Goal: Find specific page/section: Find specific page/section

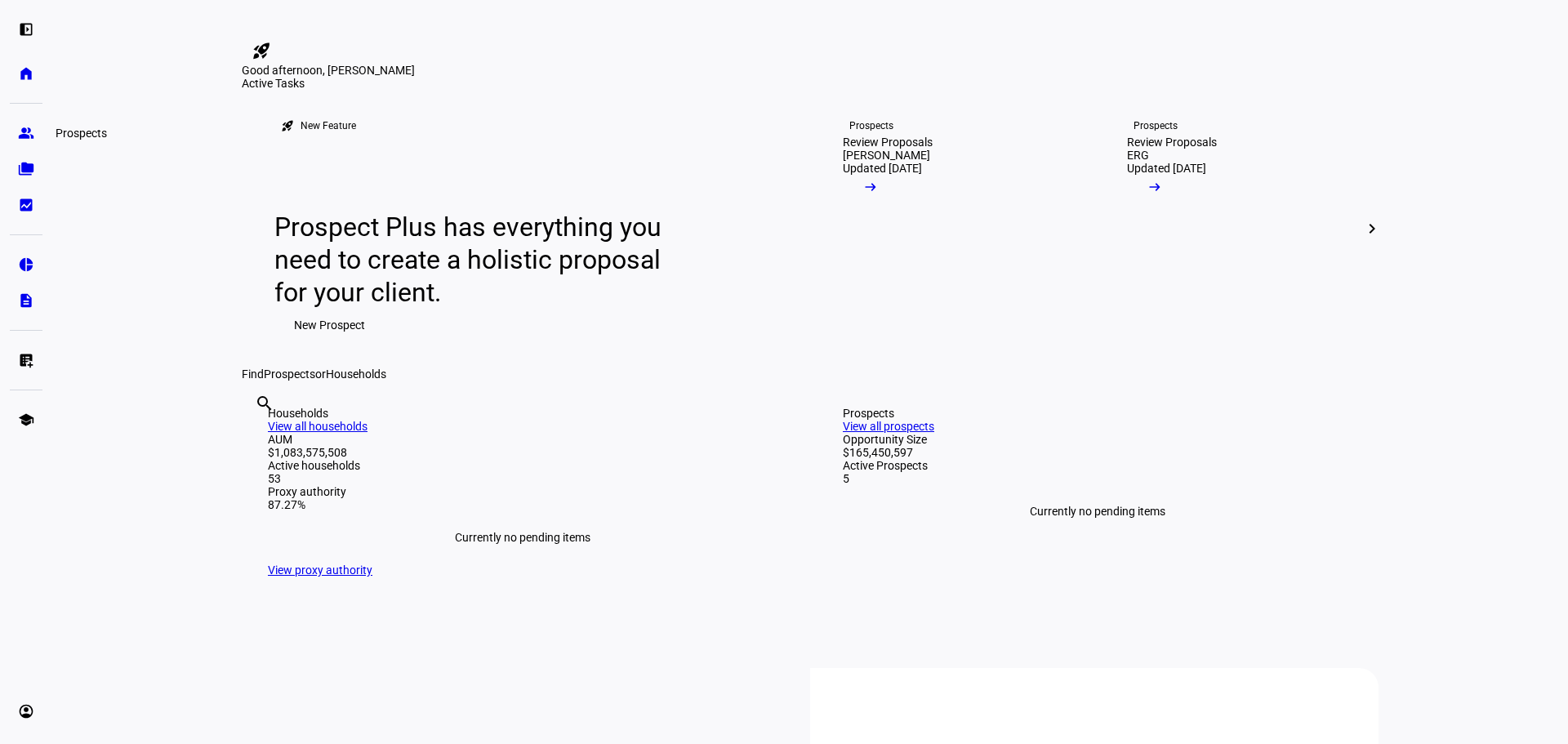
click at [18, 137] on eth-mat-symbol "group" at bounding box center [26, 133] width 17 height 17
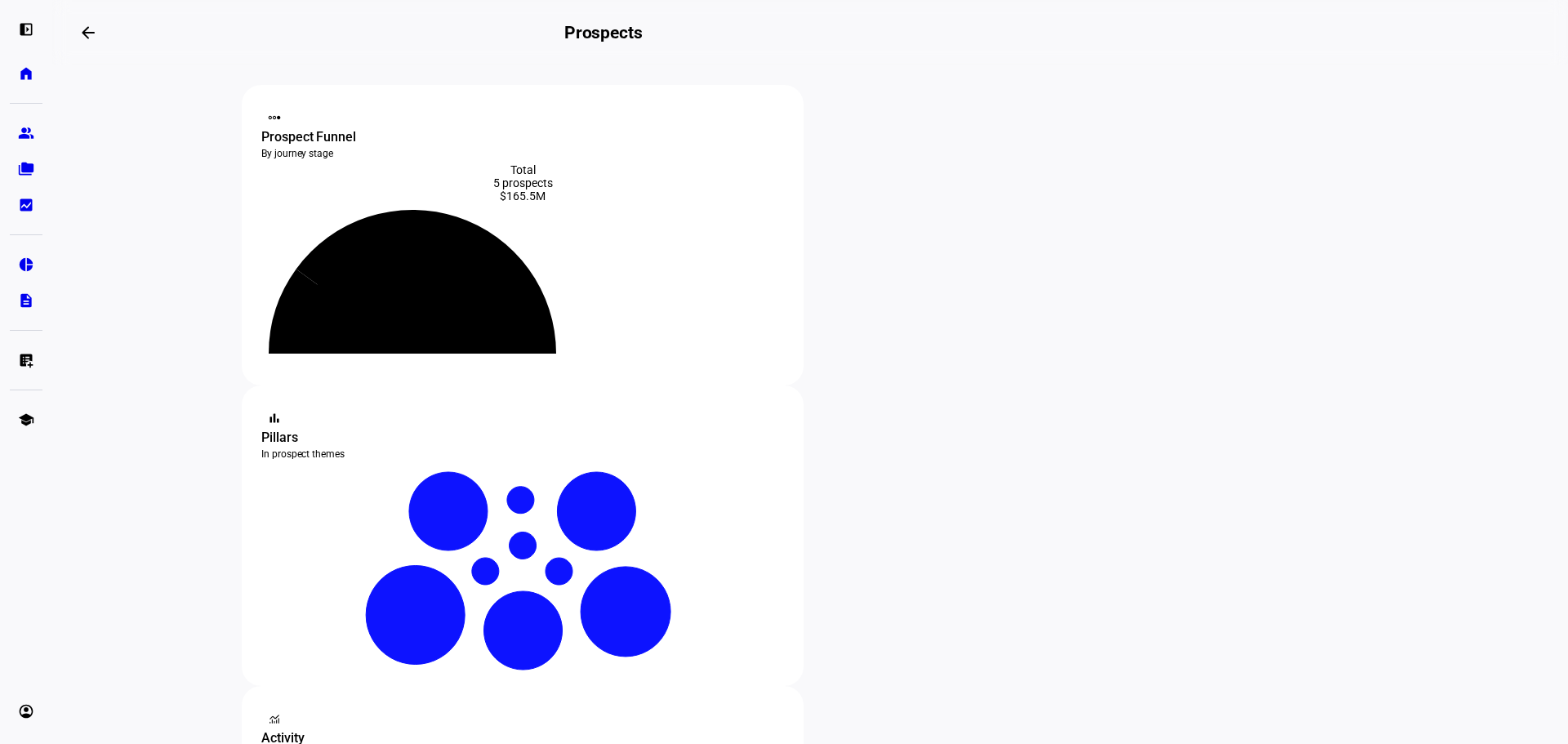
click at [74, 510] on eth-layout-page-content "steppers contact_support Prospect Funnel By journey stage What's this data? Tot…" at bounding box center [810, 405] width 1516 height 679
click at [13, 85] on link "home Home" at bounding box center [26, 73] width 32 height 32
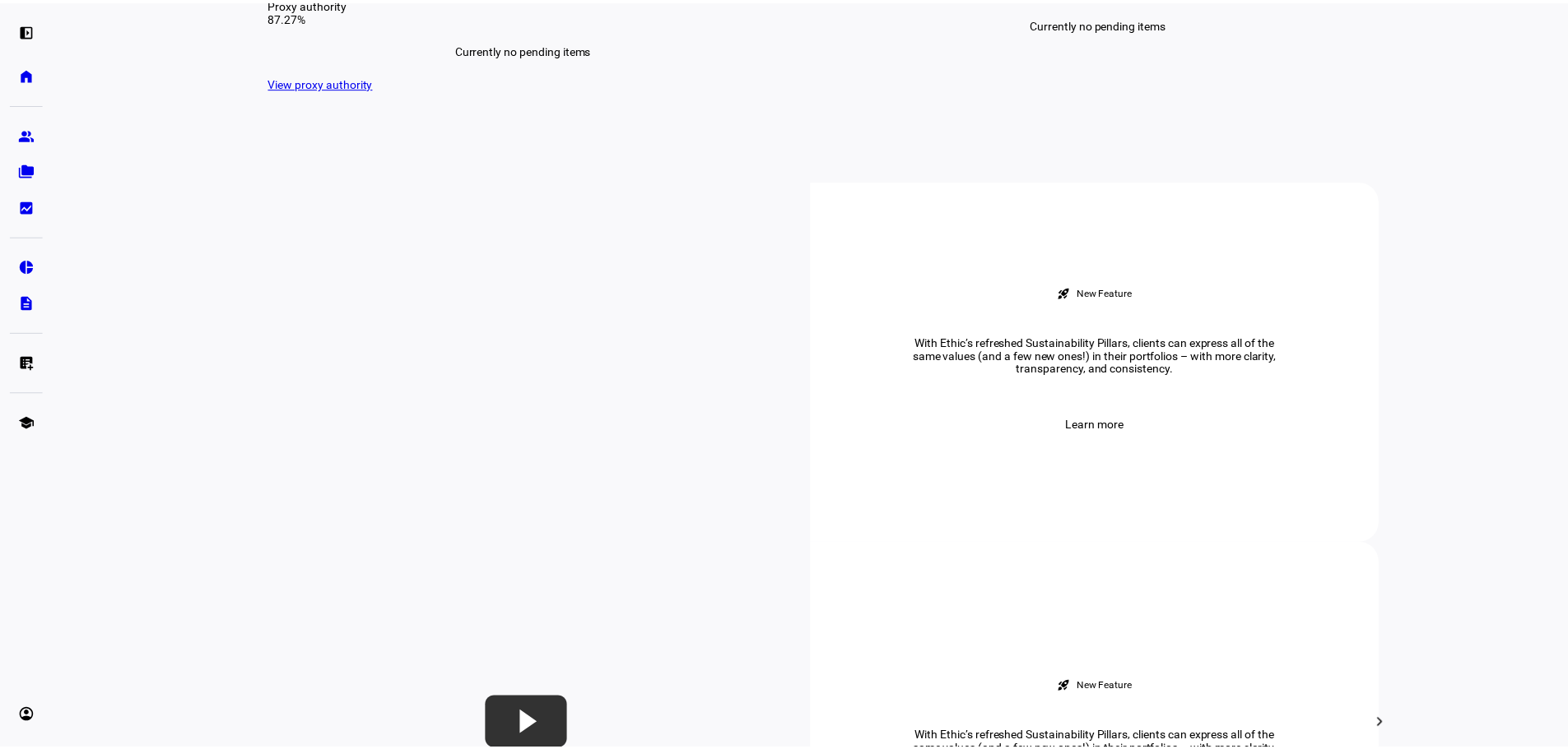
scroll to position [494, 0]
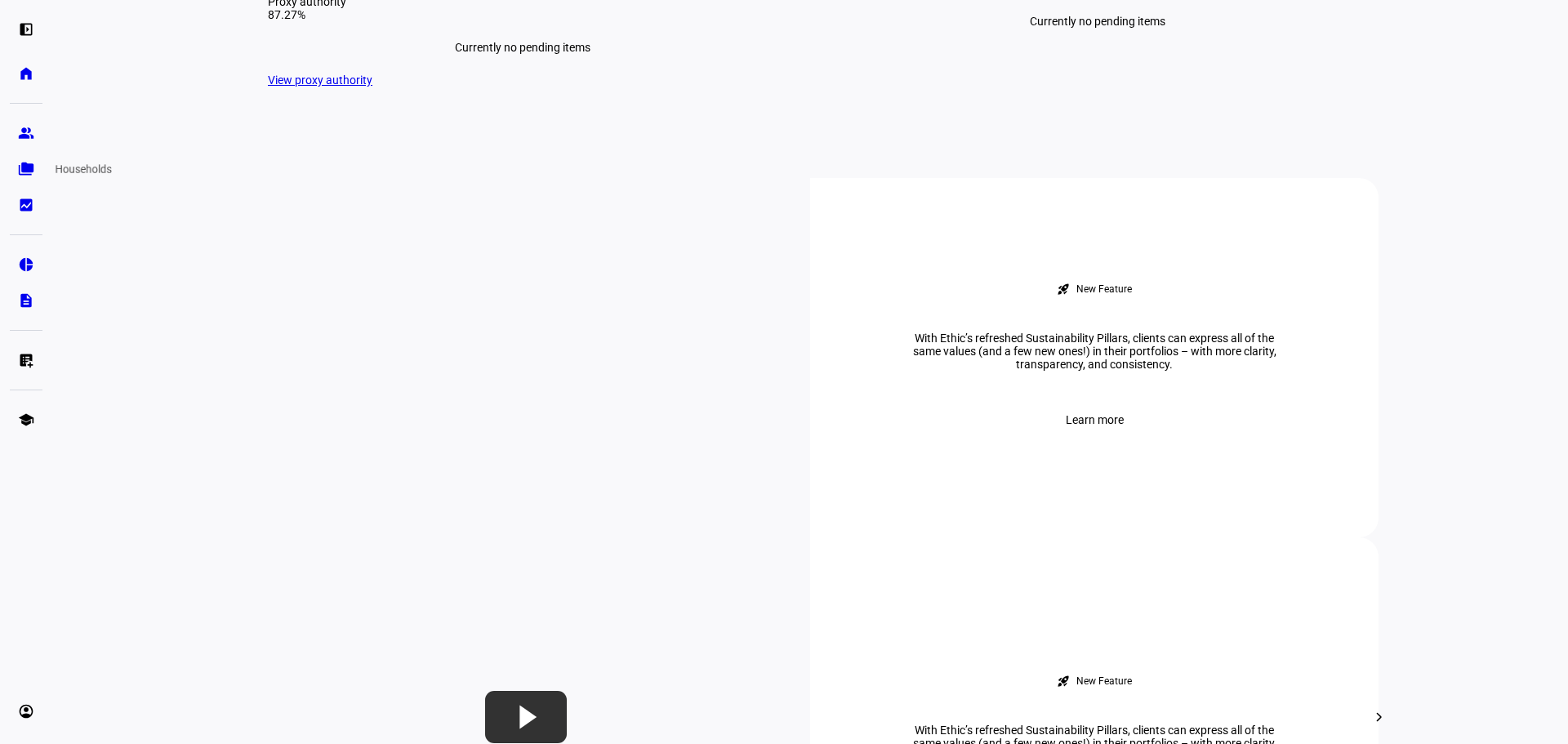
click at [29, 165] on eth-mat-symbol "folder_copy" at bounding box center [26, 169] width 17 height 17
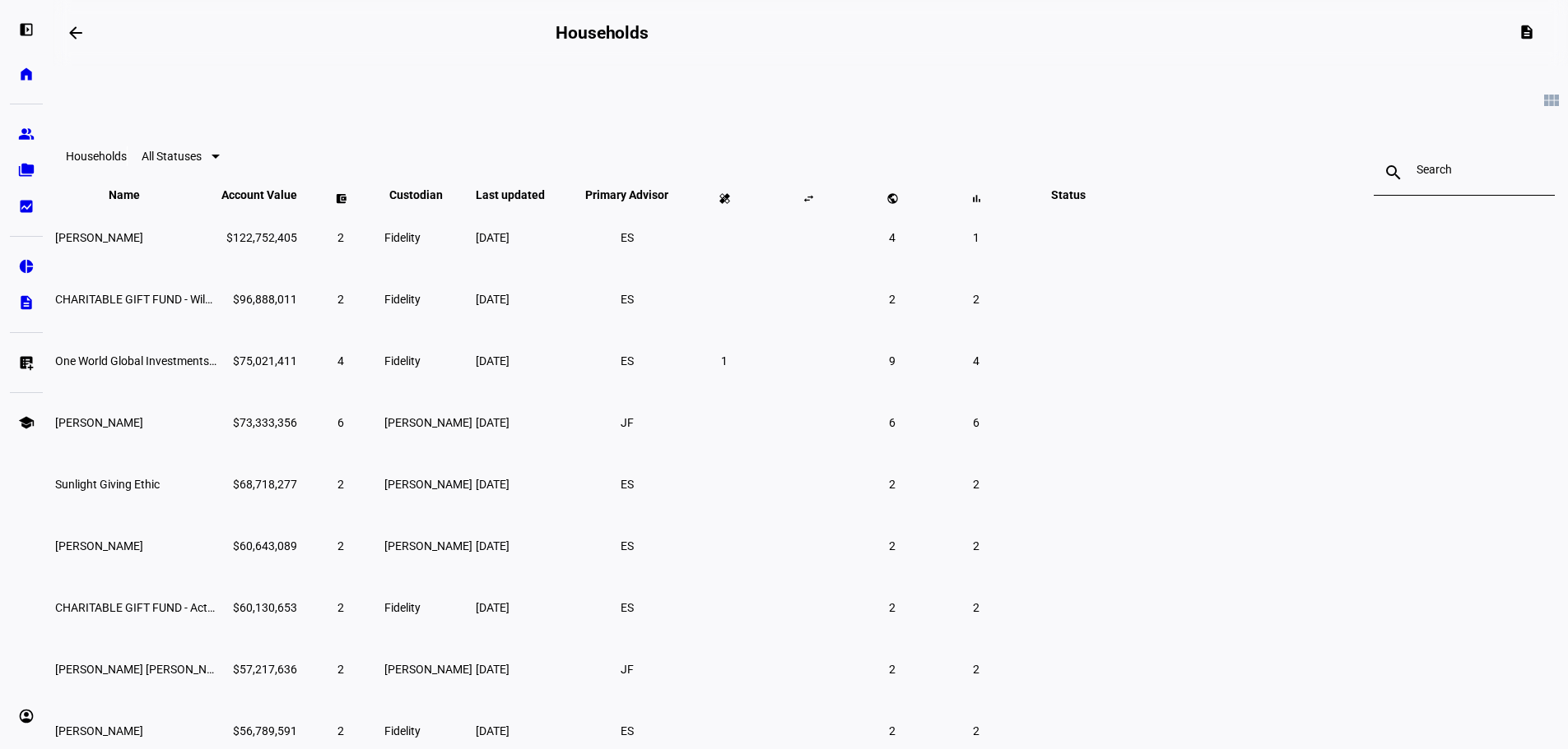
click at [202, 163] on span "All Statuses" at bounding box center [171, 155] width 60 height 13
click at [194, 184] on div at bounding box center [784, 374] width 1568 height 749
